Goal: Task Accomplishment & Management: Use online tool/utility

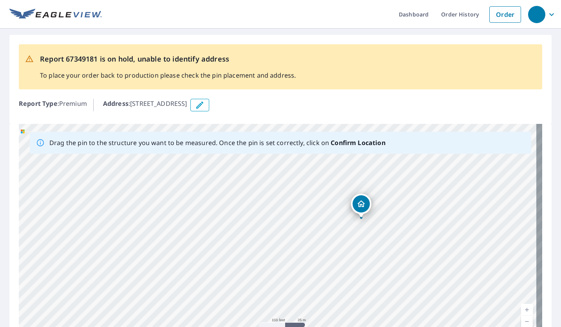
drag, startPoint x: 341, startPoint y: 238, endPoint x: 286, endPoint y: 229, distance: 56.4
click at [286, 229] on div "[STREET_ADDRESS]" at bounding box center [281, 247] width 524 height 246
drag, startPoint x: 291, startPoint y: 206, endPoint x: 287, endPoint y: 312, distance: 105.5
click at [287, 312] on div "[STREET_ADDRESS]" at bounding box center [281, 247] width 524 height 246
drag, startPoint x: 283, startPoint y: 256, endPoint x: 289, endPoint y: 342, distance: 86.9
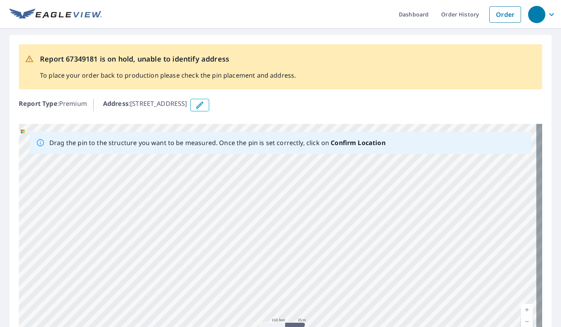
click at [289, 326] on html "Dashboard Order History Order Report 67349181 is on hold, unable to identify ad…" at bounding box center [280, 163] width 561 height 327
click at [309, 300] on div "[STREET_ADDRESS]" at bounding box center [281, 247] width 524 height 246
drag, startPoint x: 309, startPoint y: 215, endPoint x: 300, endPoint y: 308, distance: 94.1
click at [300, 308] on div "[STREET_ADDRESS]" at bounding box center [281, 247] width 524 height 246
click at [305, 224] on div "[STREET_ADDRESS]" at bounding box center [281, 247] width 524 height 246
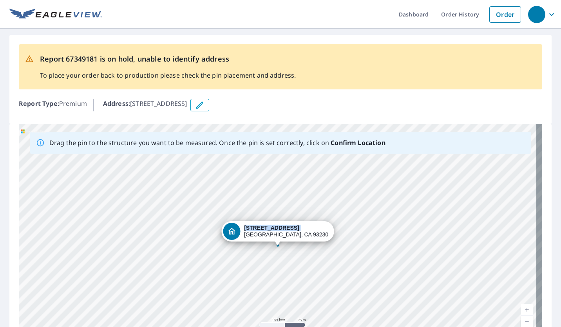
click at [305, 224] on div "[STREET_ADDRESS]" at bounding box center [277, 231] width 112 height 20
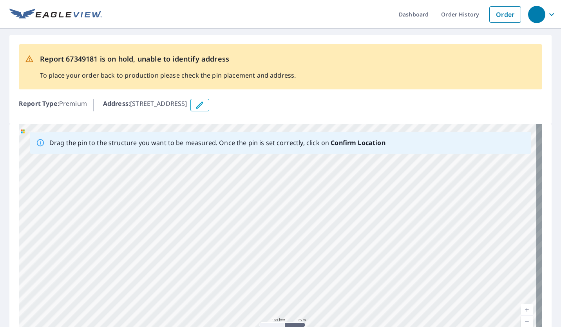
drag, startPoint x: 203, startPoint y: 207, endPoint x: 247, endPoint y: 333, distance: 133.0
click at [247, 326] on html "Dashboard Order History Order Report 67349181 is on hold, unable to identify ad…" at bounding box center [280, 163] width 561 height 327
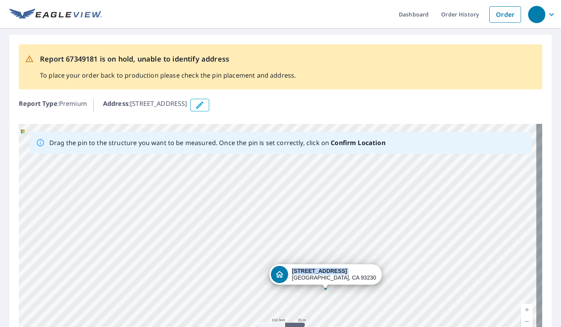
click at [250, 250] on div "[STREET_ADDRESS]" at bounding box center [281, 247] width 524 height 246
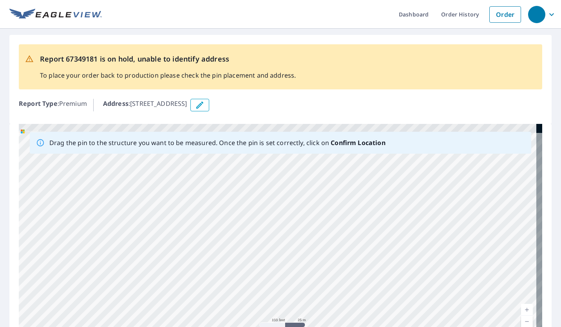
drag, startPoint x: 252, startPoint y: 167, endPoint x: 264, endPoint y: 301, distance: 135.0
click at [264, 301] on div "[STREET_ADDRESS]" at bounding box center [281, 247] width 524 height 246
drag, startPoint x: 268, startPoint y: 209, endPoint x: 269, endPoint y: 193, distance: 16.1
click at [269, 193] on div "[STREET_ADDRESS]" at bounding box center [281, 247] width 524 height 246
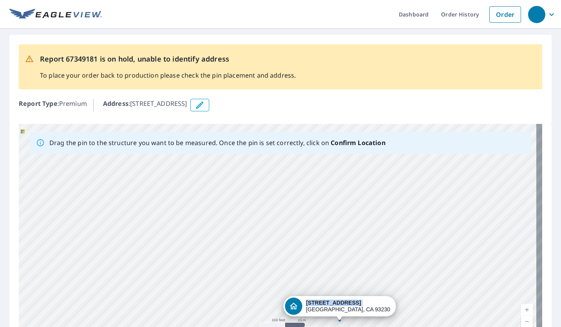
drag, startPoint x: 263, startPoint y: 243, endPoint x: 263, endPoint y: 148, distance: 95.6
click at [263, 148] on div "Drag the pin to the structure you want to be measured. Once the pin is set corr…" at bounding box center [281, 247] width 524 height 246
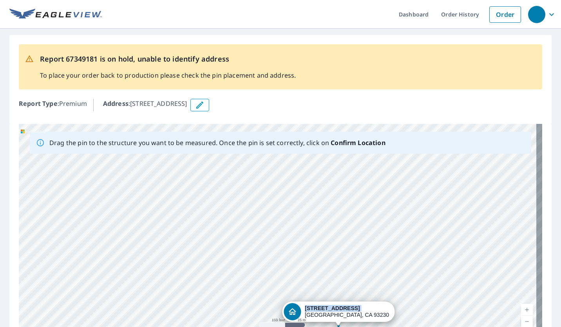
click at [262, 162] on div "[STREET_ADDRESS]" at bounding box center [281, 247] width 524 height 246
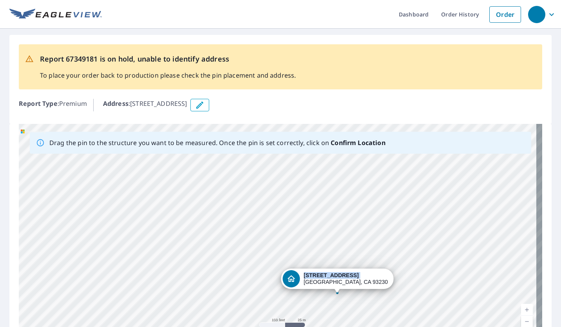
drag, startPoint x: 265, startPoint y: 276, endPoint x: 265, endPoint y: 239, distance: 37.6
click at [265, 239] on div "[STREET_ADDRESS]" at bounding box center [281, 247] width 524 height 246
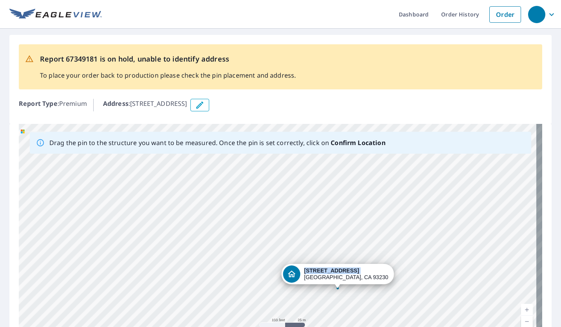
drag, startPoint x: 264, startPoint y: 280, endPoint x: 264, endPoint y: 263, distance: 17.2
click at [264, 263] on div "[STREET_ADDRESS]" at bounding box center [281, 247] width 524 height 246
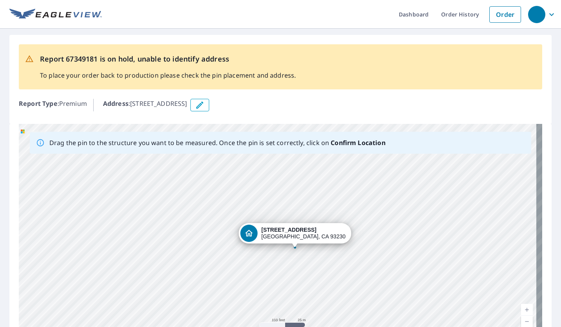
drag, startPoint x: 203, startPoint y: 200, endPoint x: 221, endPoint y: 202, distance: 17.7
click at [221, 202] on div "[STREET_ADDRESS]" at bounding box center [281, 247] width 524 height 246
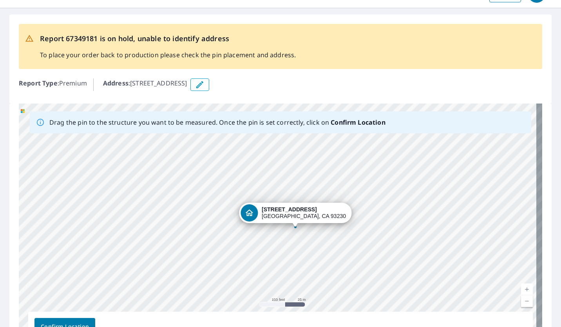
scroll to position [78, 0]
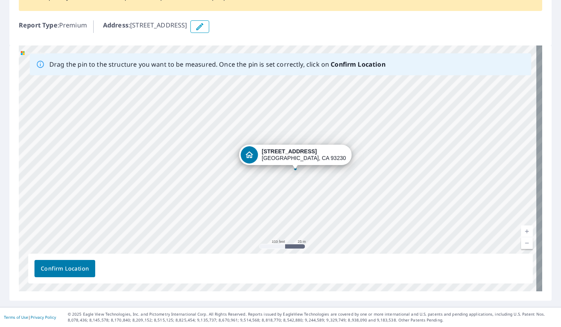
click at [77, 269] on span "Confirm Location" at bounding box center [65, 269] width 48 height 10
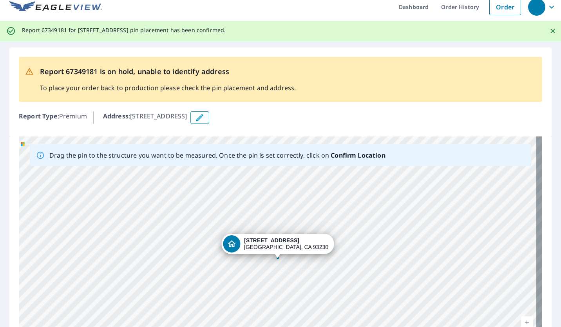
scroll to position [0, 0]
